Goal: Information Seeking & Learning: Check status

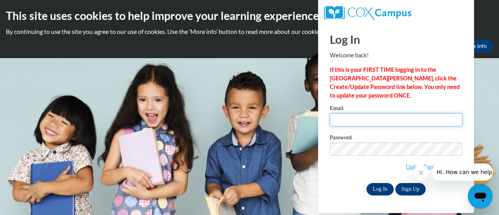
type input "Nash.Jasmyn.A@muscogee.k12.ga.us"
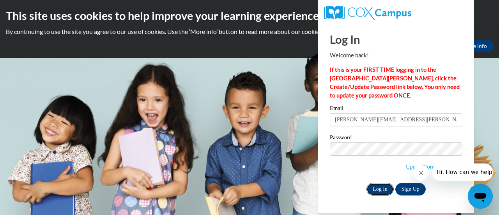
click at [376, 186] on input "Log In" at bounding box center [379, 189] width 27 height 12
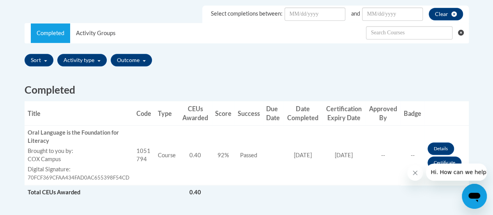
scroll to position [266, 0]
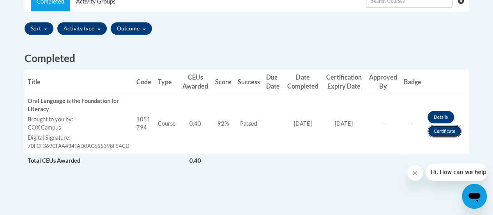
click at [444, 129] on link "Certificate" at bounding box center [444, 131] width 34 height 12
